Goal: Information Seeking & Learning: Check status

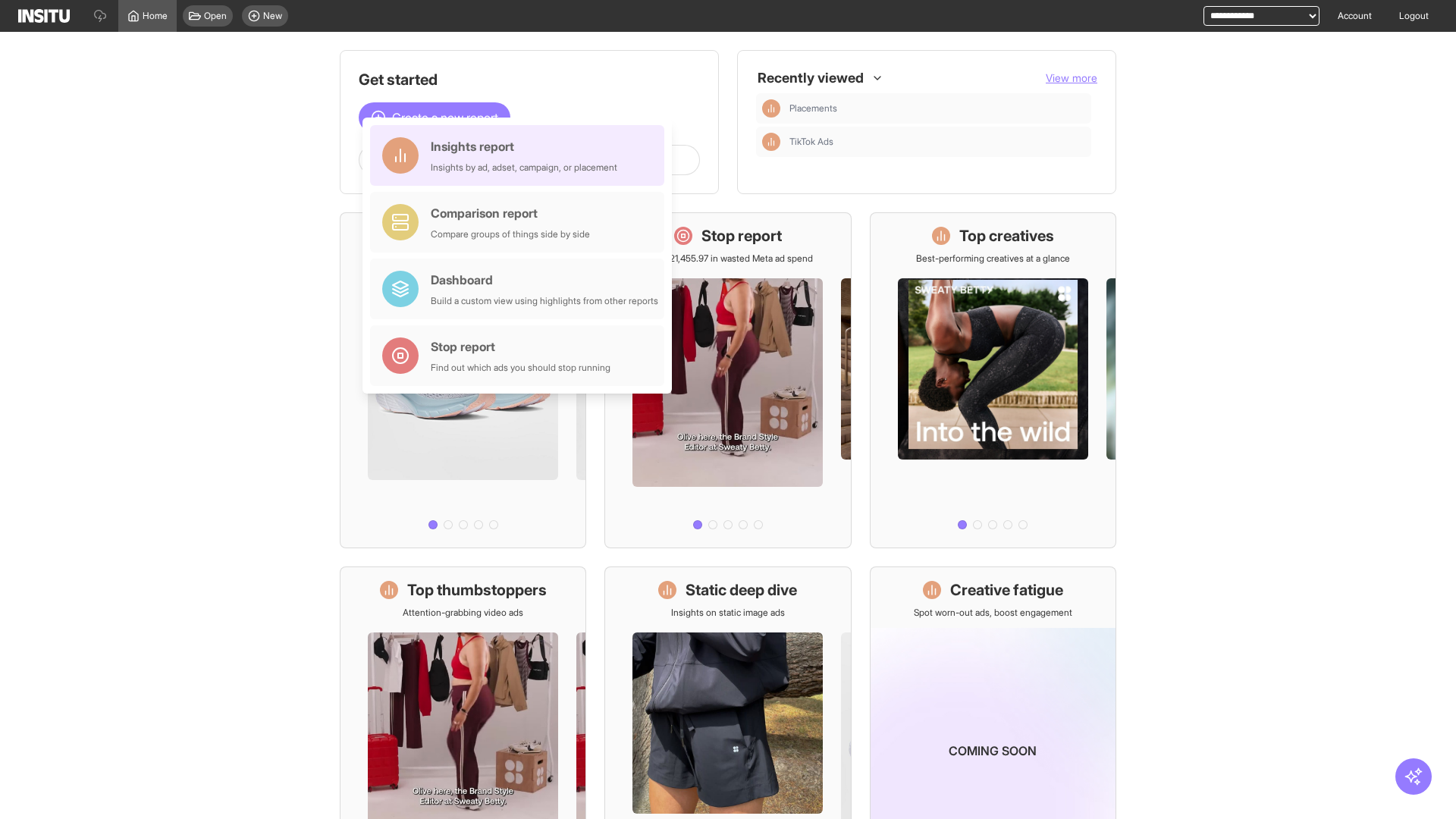
click at [521, 155] on div "Insights report Insights by ad, adset, campaign, or placement" at bounding box center [524, 155] width 186 height 36
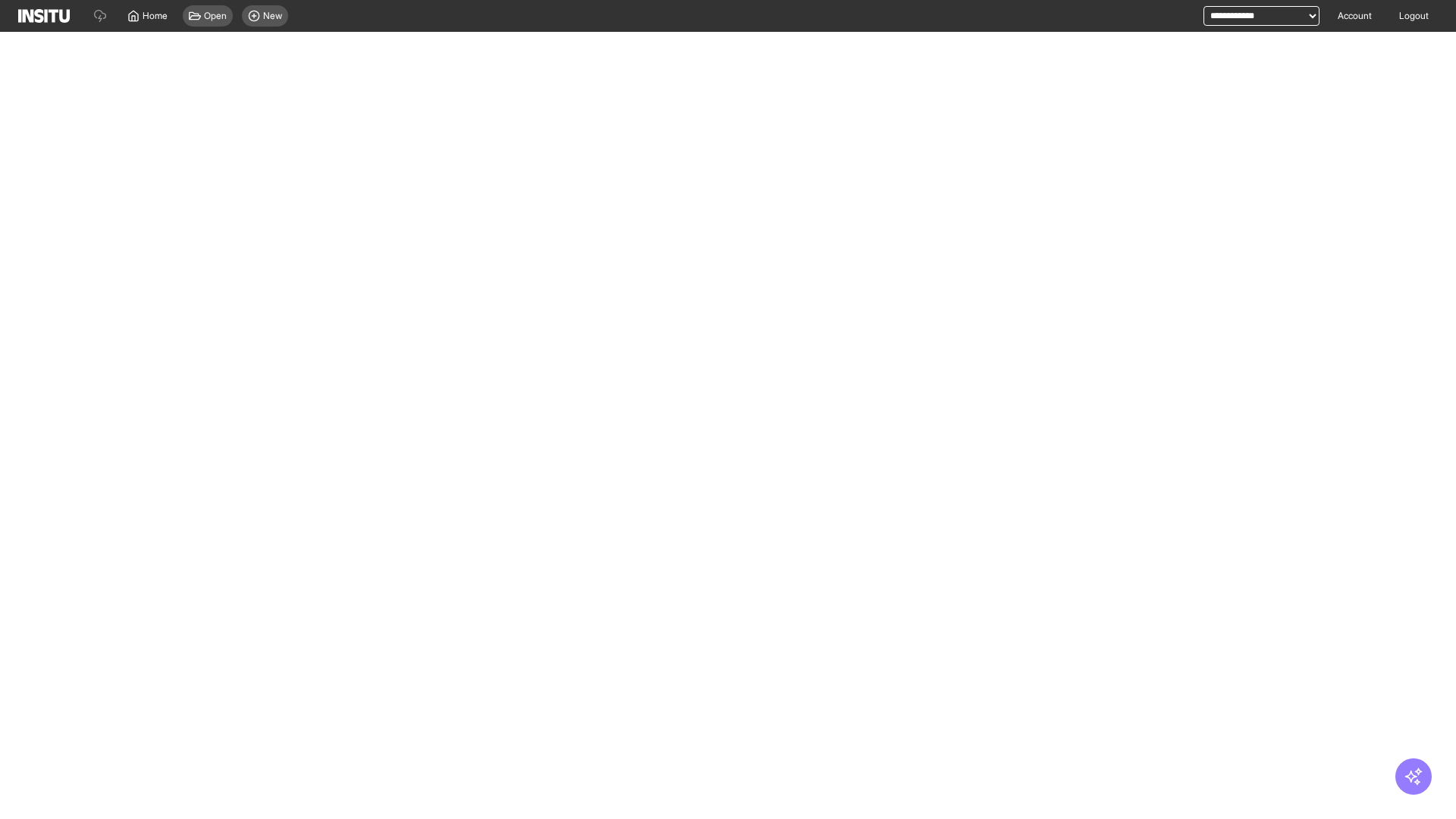
select select "**"
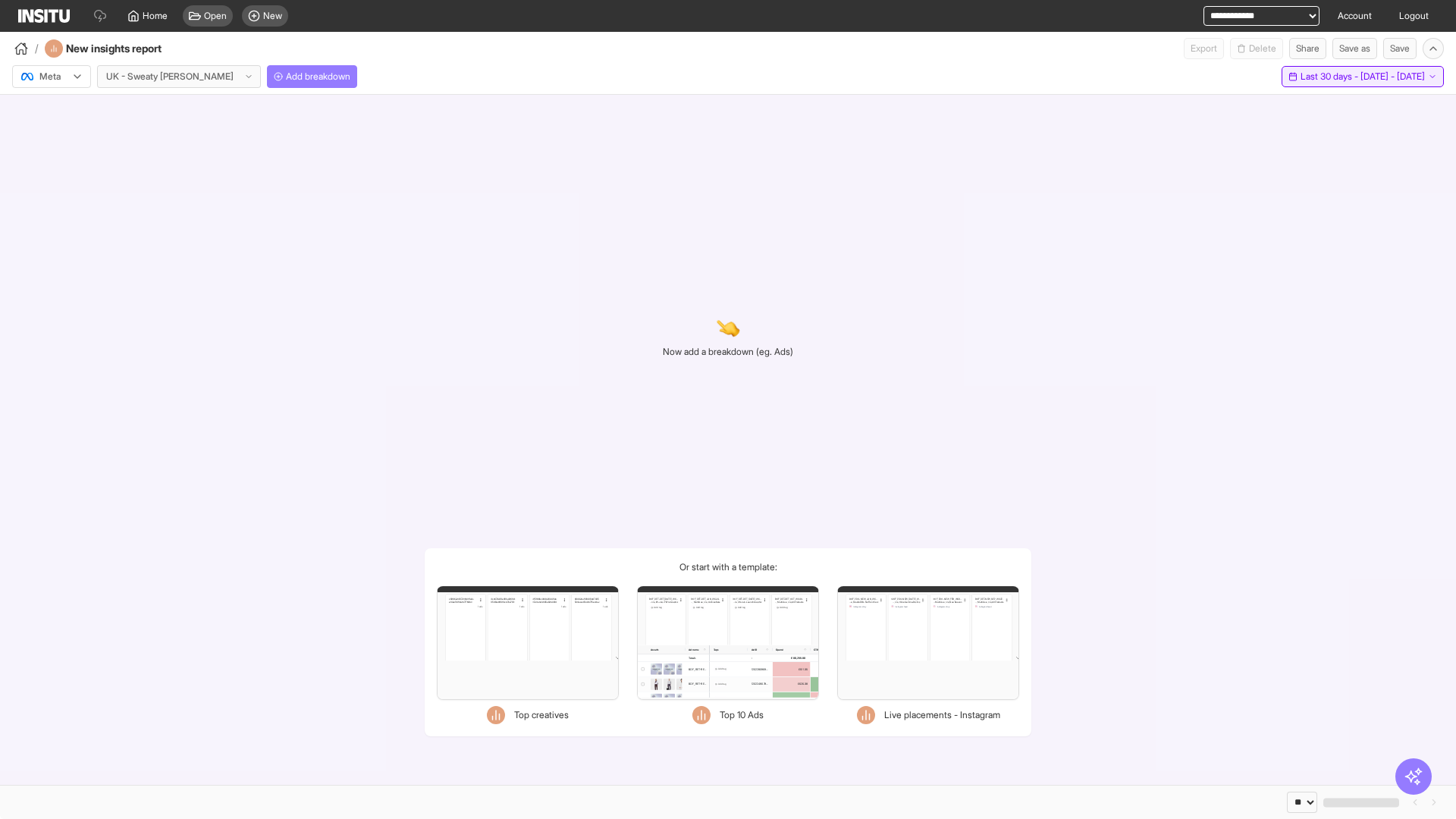
click at [1332, 77] on span "Last 30 days - [DATE] - [DATE]" at bounding box center [1362, 76] width 125 height 12
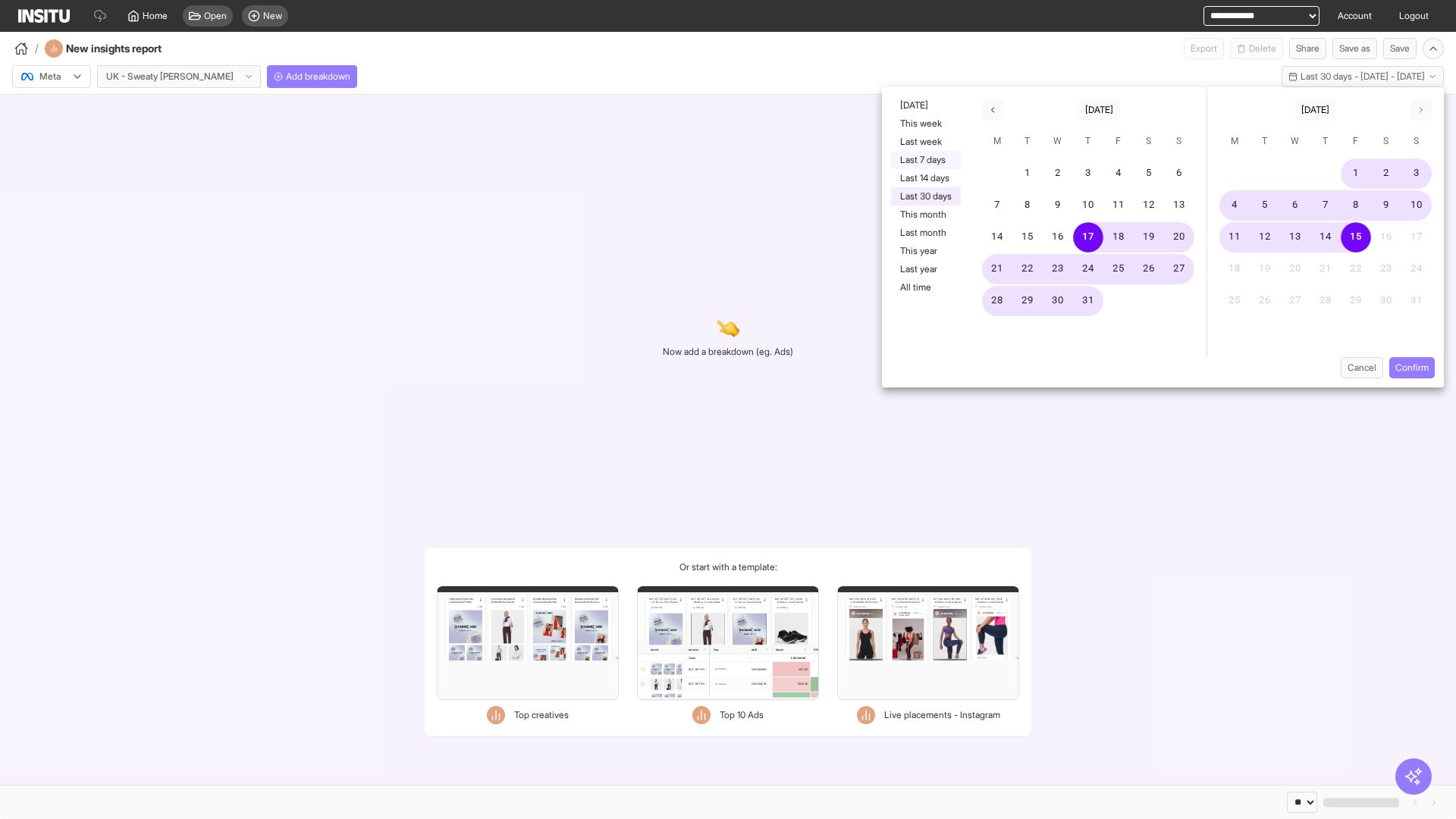
click at [924, 160] on button "Last 7 days" at bounding box center [926, 160] width 70 height 18
